Goal: Task Accomplishment & Management: Manage account settings

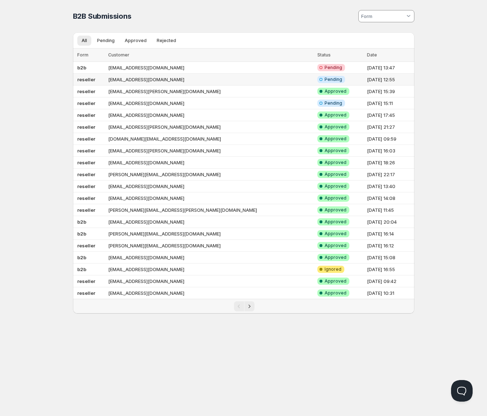
click at [195, 75] on td "[EMAIL_ADDRESS][DOMAIN_NAME]" at bounding box center [210, 80] width 209 height 12
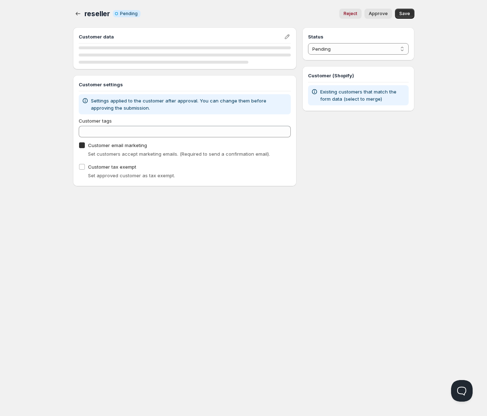
checkbox input "true"
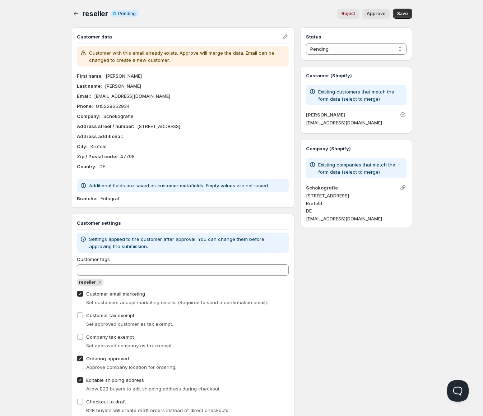
click at [381, 16] on span "Approve" at bounding box center [376, 14] width 19 height 6
select select "1"
click at [77, 13] on icon "button" at bounding box center [76, 13] width 7 height 7
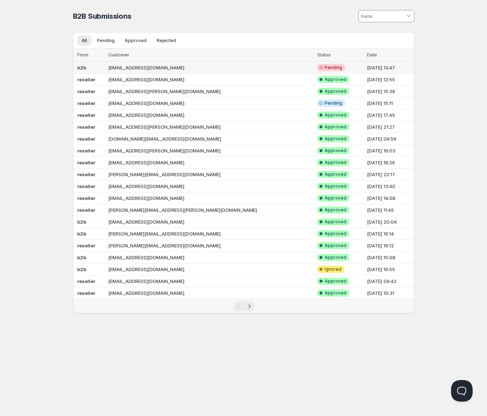
click at [150, 64] on td "[EMAIL_ADDRESS][DOMAIN_NAME]" at bounding box center [210, 68] width 209 height 12
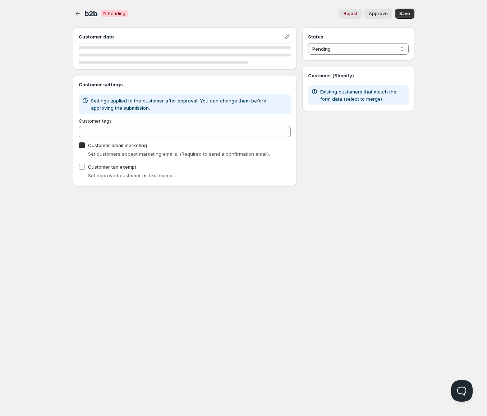
checkbox input "true"
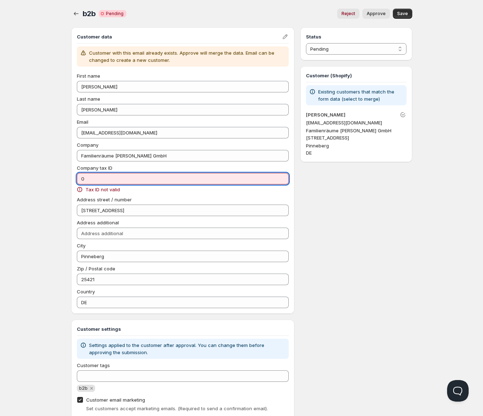
click at [98, 179] on input "0" at bounding box center [183, 178] width 212 height 11
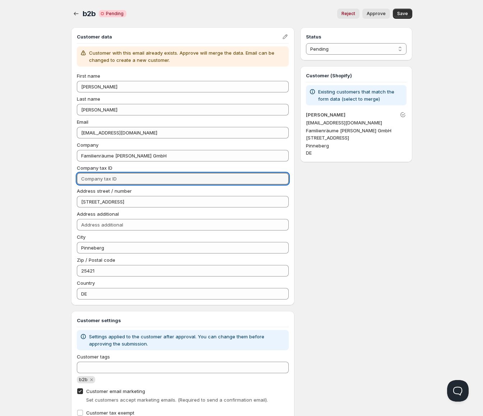
click at [23, 217] on div "Home Pricing Price lists Checkout Forms Submissions Settings Features Plans b2b…" at bounding box center [241, 285] width 483 height 570
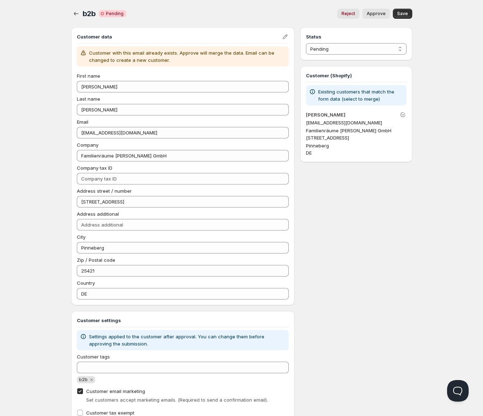
click at [369, 17] on button "Approve" at bounding box center [376, 14] width 28 height 10
select select "1"
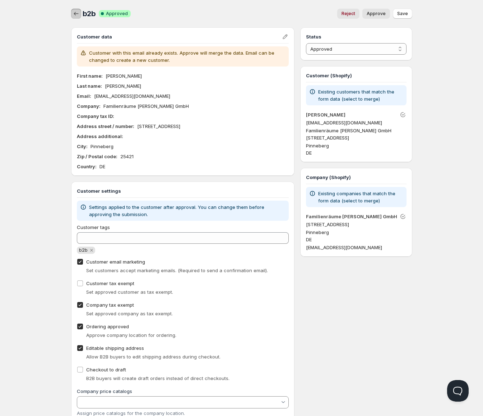
click at [75, 18] on button "button" at bounding box center [76, 14] width 10 height 10
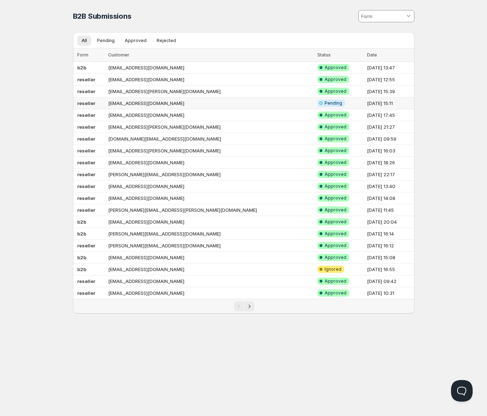
click at [102, 105] on td "reseller" at bounding box center [89, 103] width 33 height 12
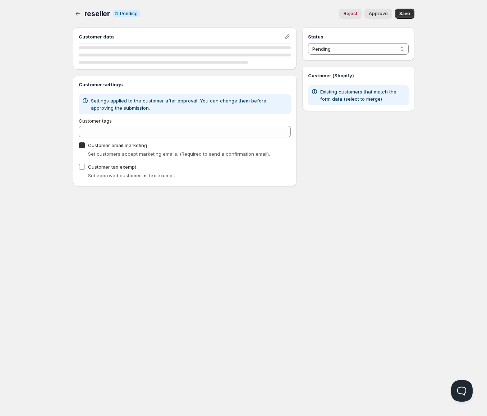
checkbox input "true"
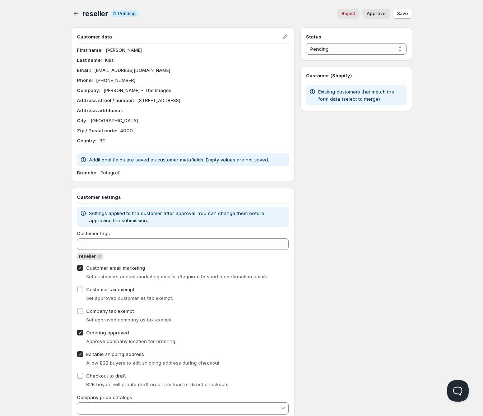
click at [379, 14] on span "Approve" at bounding box center [376, 14] width 19 height 6
select select "1"
drag, startPoint x: 132, startPoint y: 71, endPoint x: 102, endPoint y: 73, distance: 29.9
click at [102, 73] on div "Email : [EMAIL_ADDRESS][DOMAIN_NAME]" at bounding box center [183, 69] width 212 height 7
copy p "[DOMAIN_NAME]"
